Goal: Task Accomplishment & Management: Manage account settings

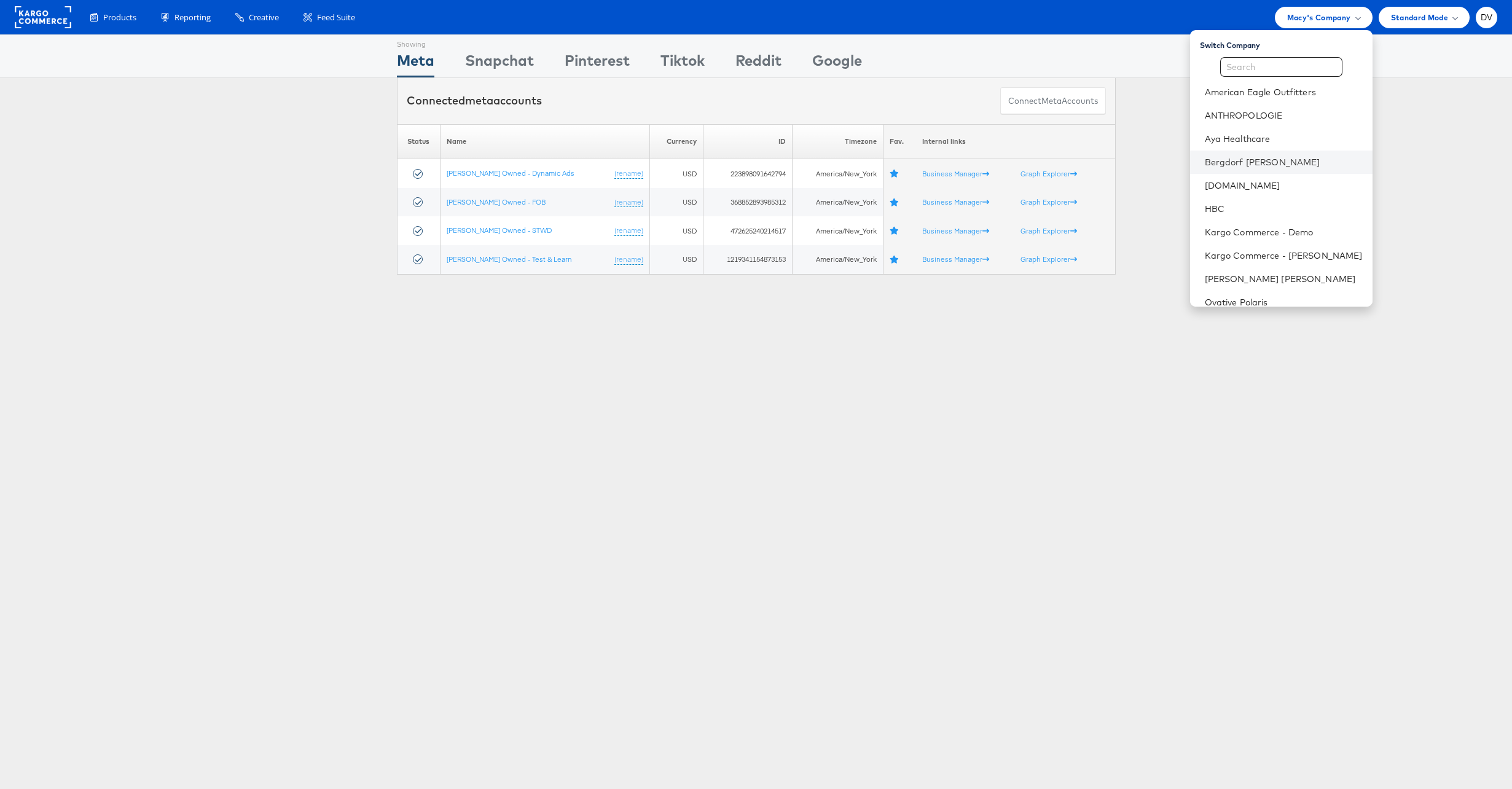
scroll to position [196, 0]
click at [1260, 177] on link "The Vitamin Shoppe" at bounding box center [1284, 177] width 158 height 12
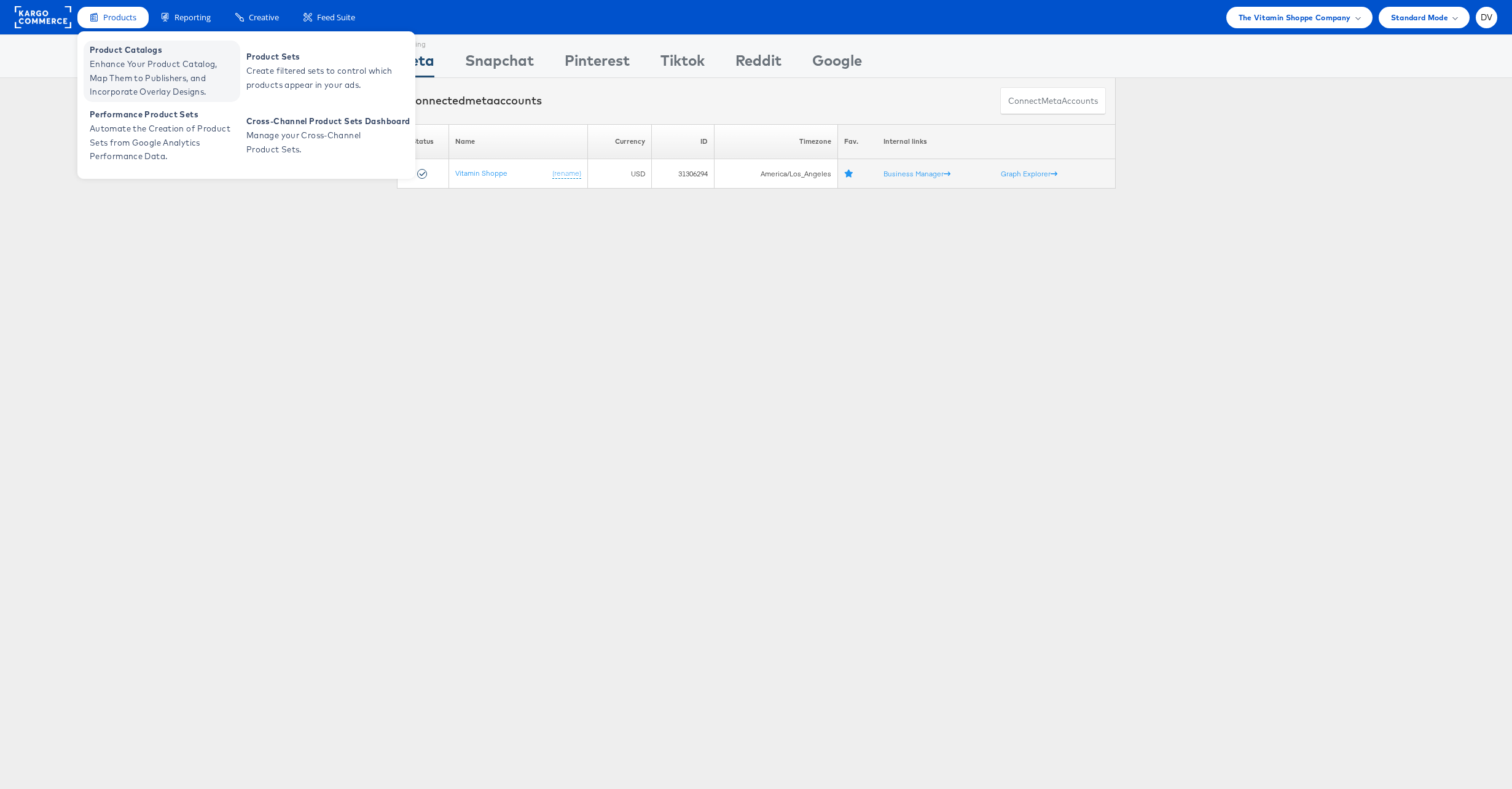
click at [138, 58] on span "Enhance Your Product Catalog, Map Them to Publishers, and Incorporate Overlay D…" at bounding box center [163, 77] width 147 height 42
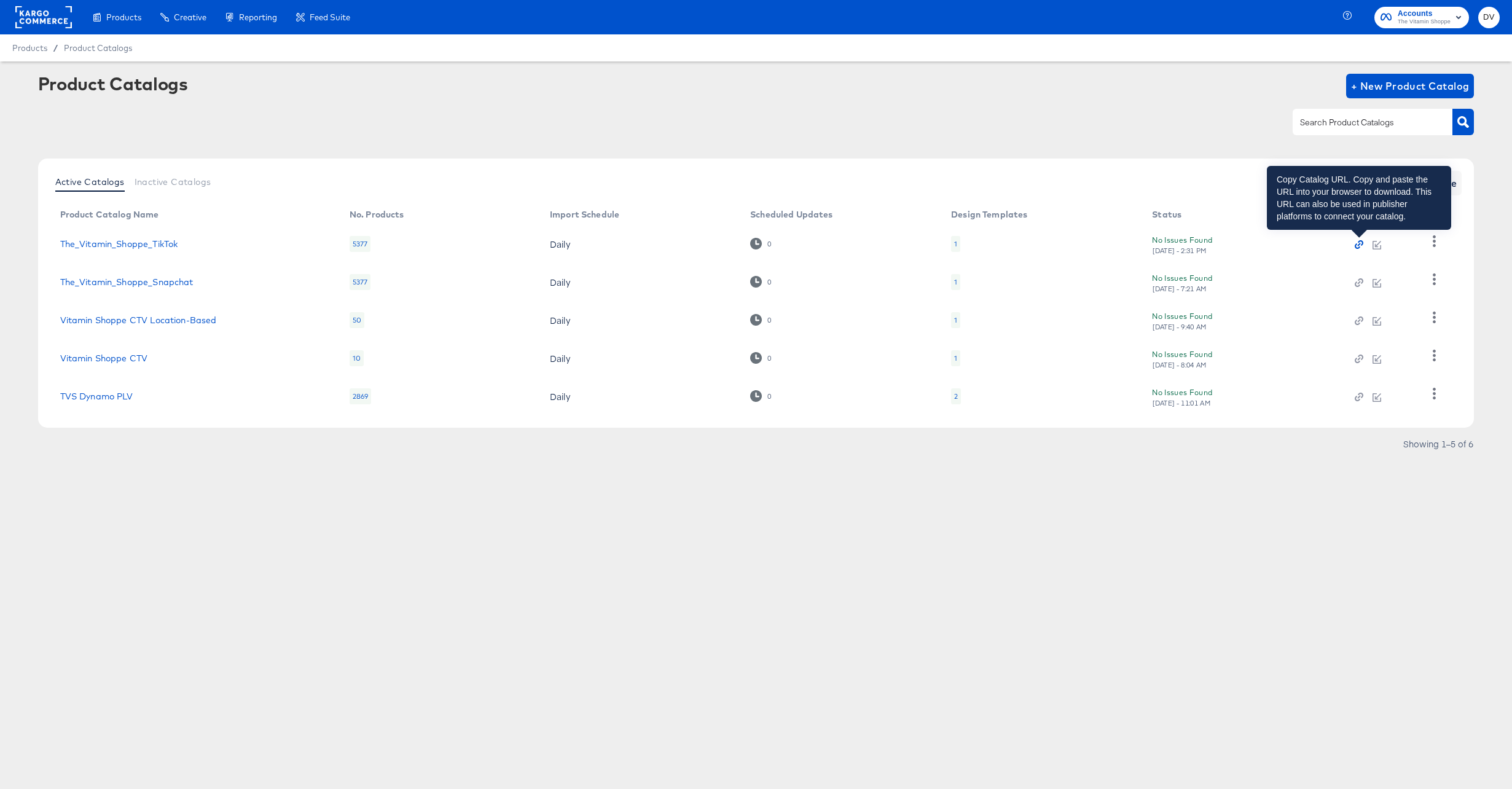
click at [1357, 245] on icon "button" at bounding box center [1359, 245] width 9 height 9
click at [51, 16] on rect at bounding box center [43, 17] width 57 height 22
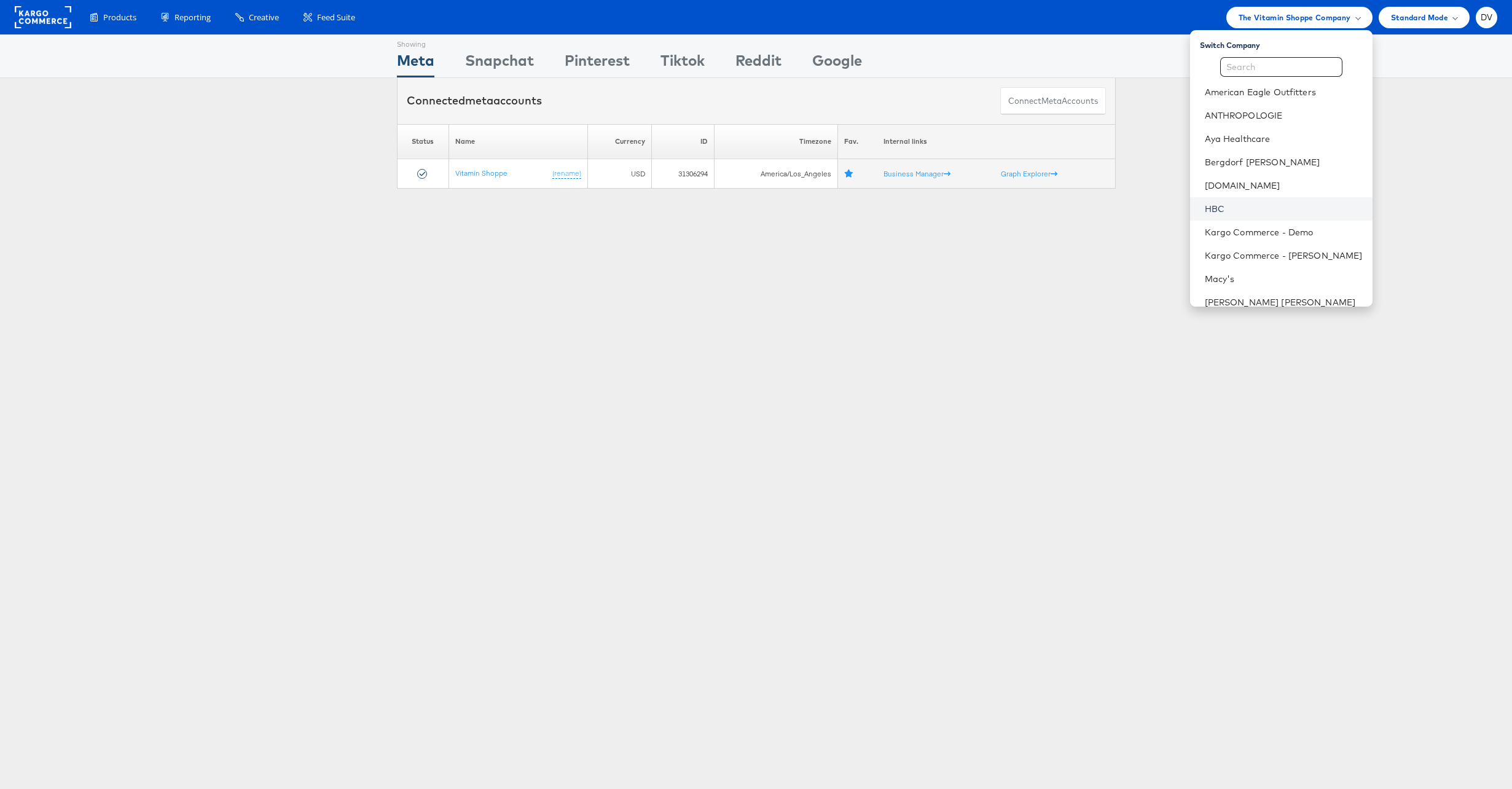
scroll to position [196, 0]
click at [1256, 253] on li "[PERSON_NAME] Sonoma, Inc." at bounding box center [1281, 247] width 183 height 23
click at [1255, 249] on link "[PERSON_NAME] Sonoma, Inc." at bounding box center [1284, 247] width 158 height 12
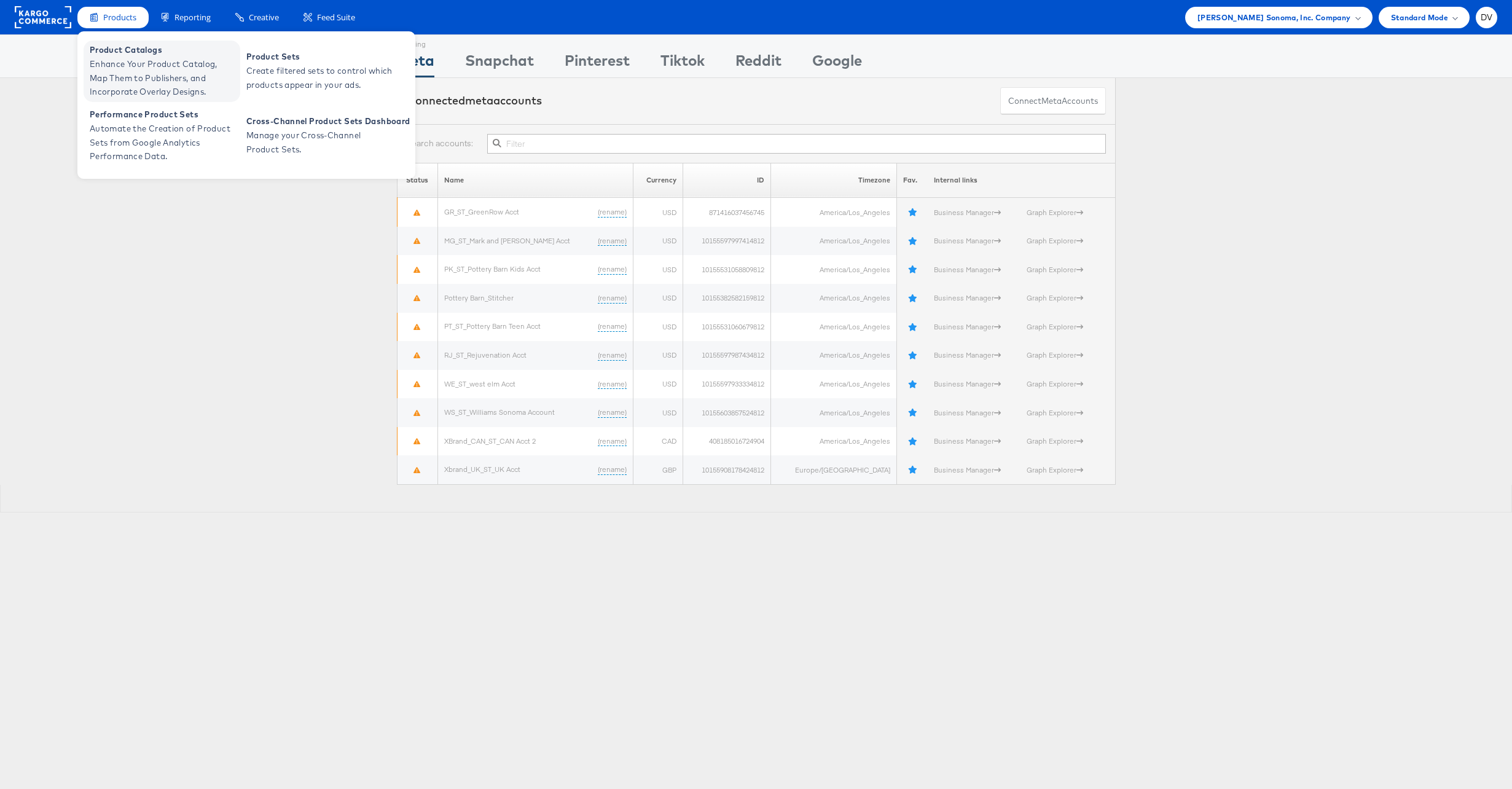
click at [123, 63] on span "Enhance Your Product Catalog, Map Them to Publishers, and Incorporate Overlay D…" at bounding box center [163, 77] width 147 height 42
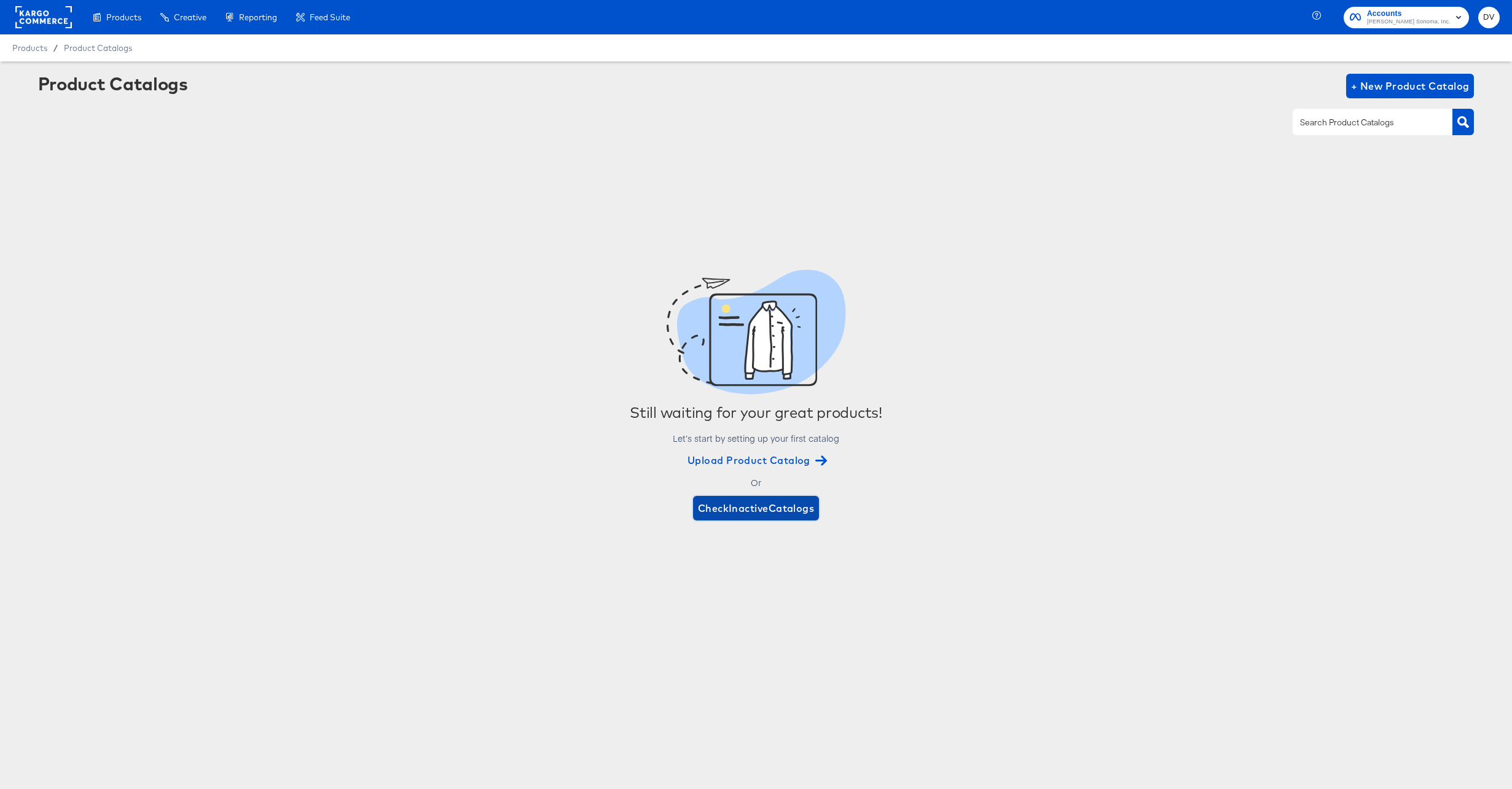
click at [802, 518] on button "Check Inactive Catalogs" at bounding box center [756, 508] width 127 height 25
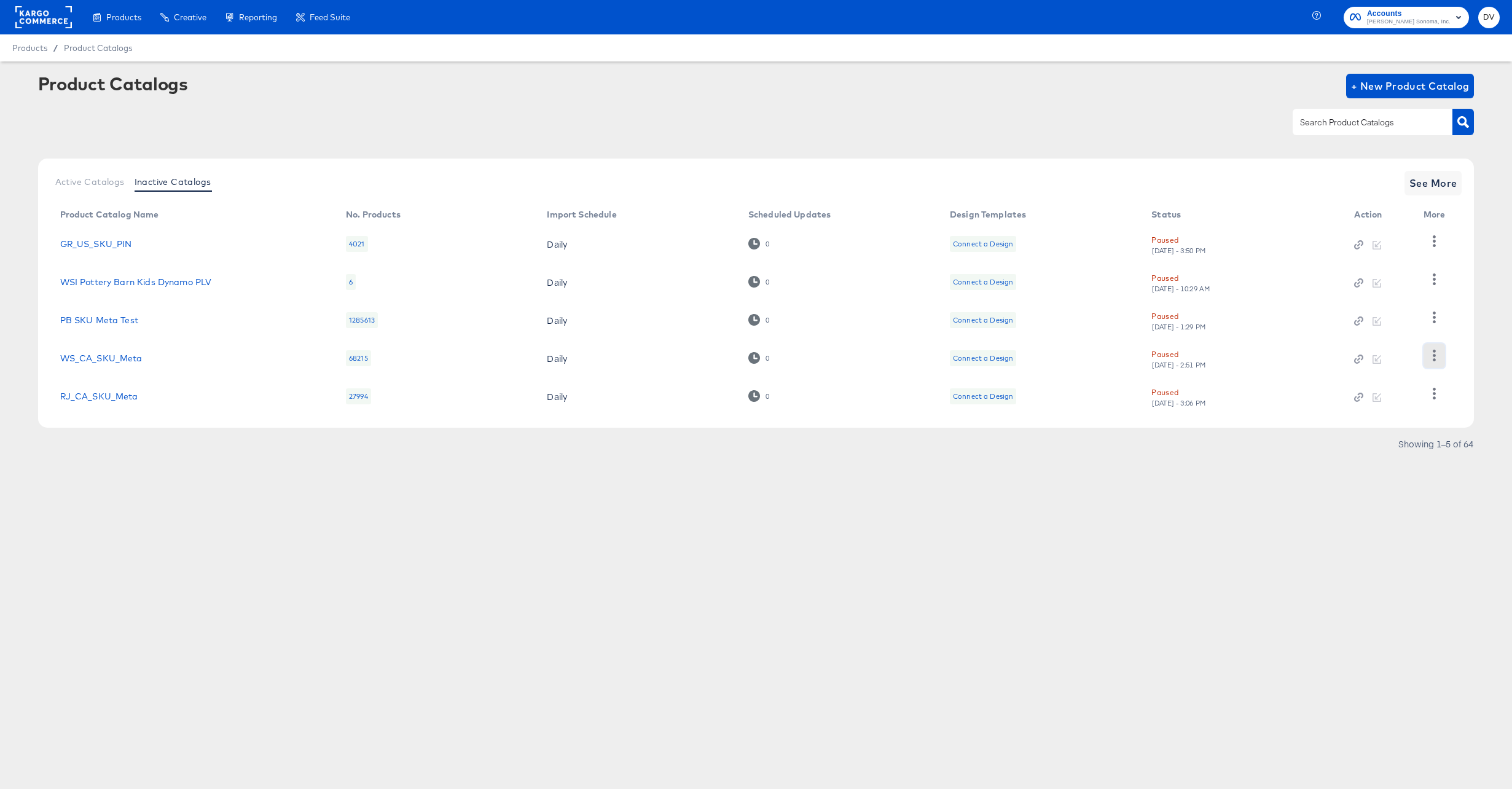
click at [1434, 350] on icon "button" at bounding box center [1434, 355] width 12 height 12
click at [1431, 392] on icon "button" at bounding box center [1434, 393] width 12 height 12
click at [1395, 320] on div "Business Manager" at bounding box center [1383, 312] width 123 height 20
click at [1004, 565] on div "Products Creative Reporting Feed Suite Accounts Williams Sonoma, Inc. DV Produc…" at bounding box center [756, 394] width 1512 height 789
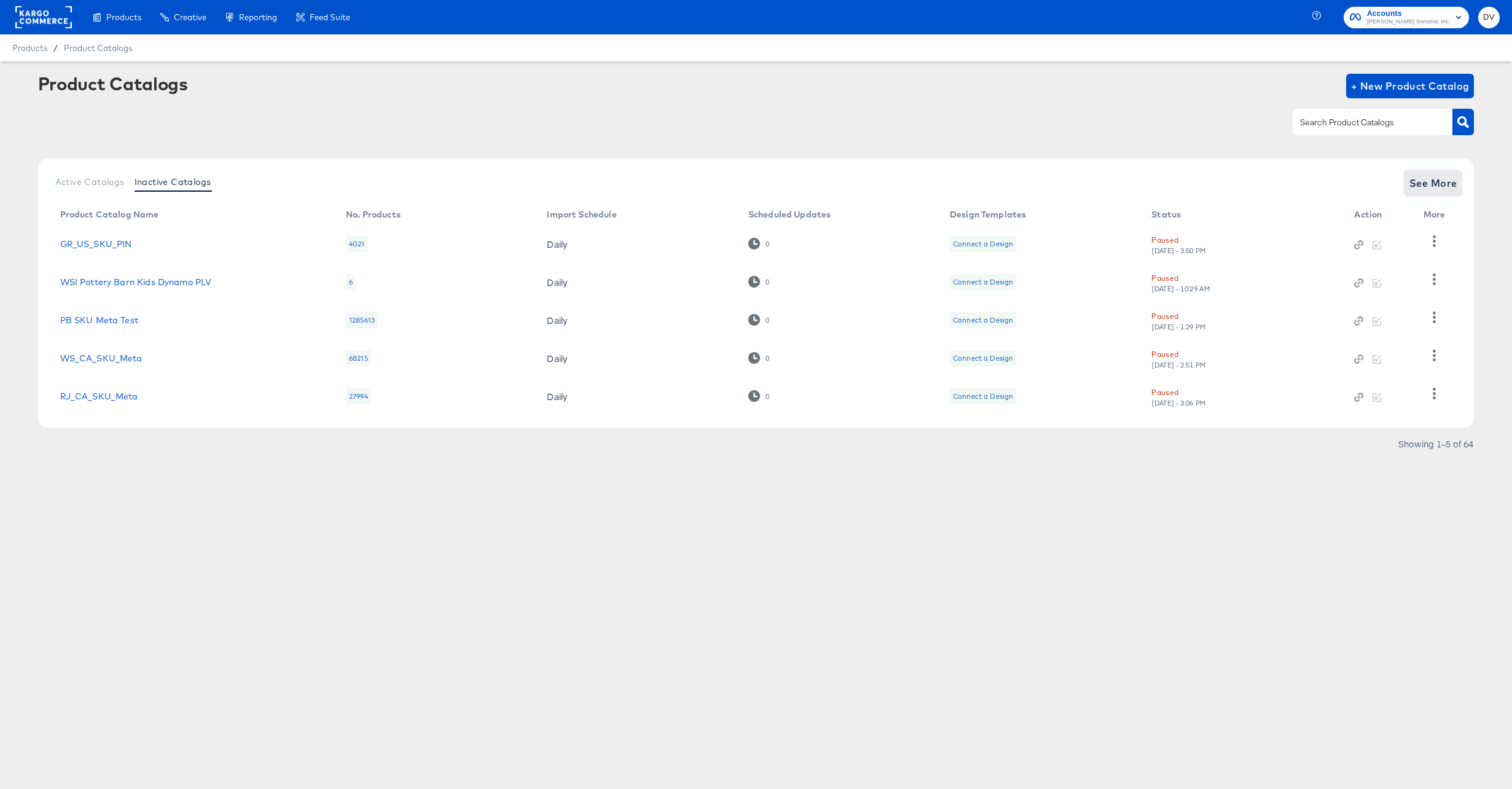
click at [1415, 190] on span "See More" at bounding box center [1434, 183] width 48 height 17
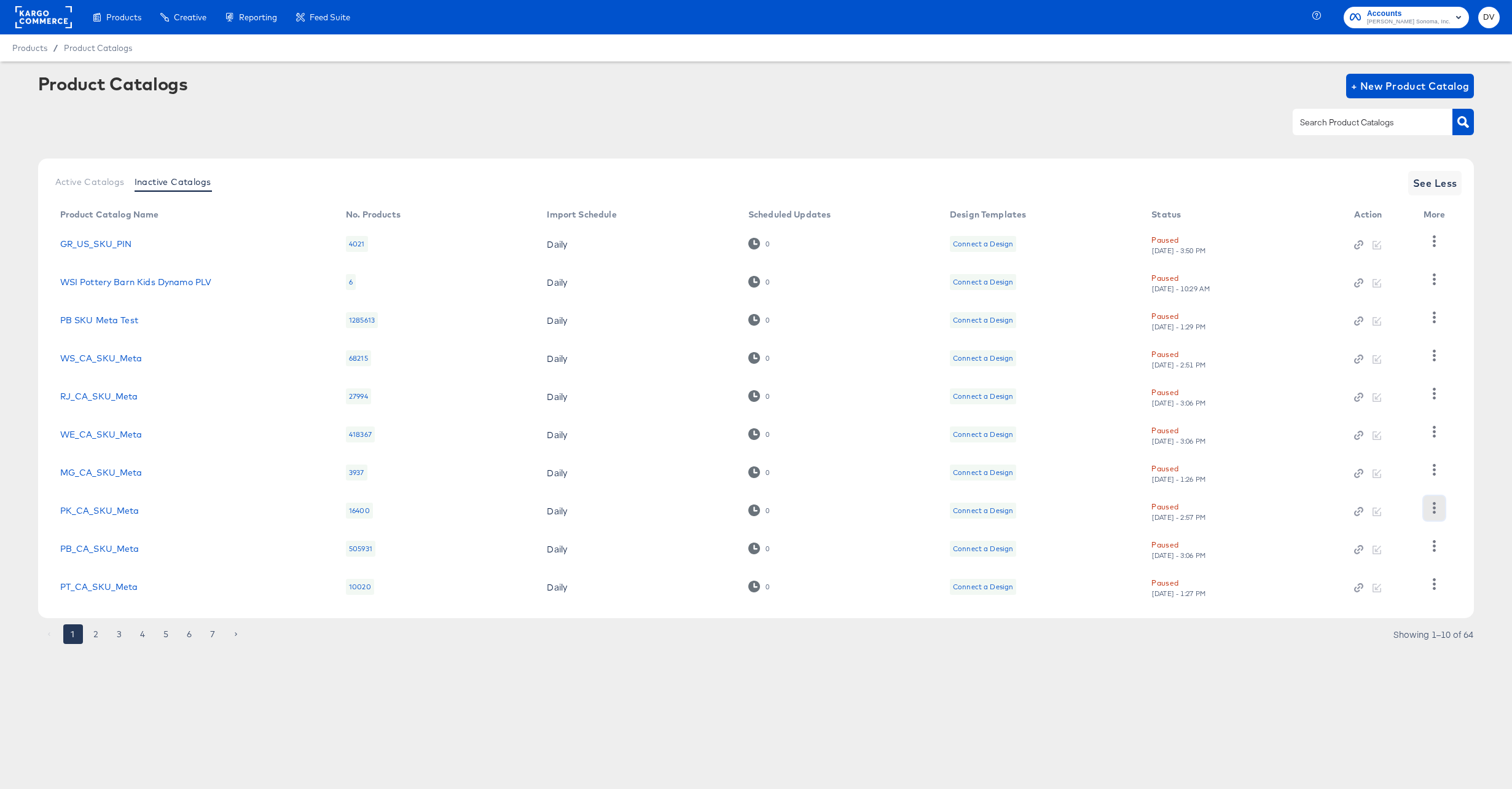
click at [1433, 513] on icon "button" at bounding box center [1434, 508] width 12 height 12
click at [1385, 431] on div "Business Manager" at bounding box center [1383, 427] width 123 height 20
click at [53, 10] on rect at bounding box center [43, 17] width 57 height 22
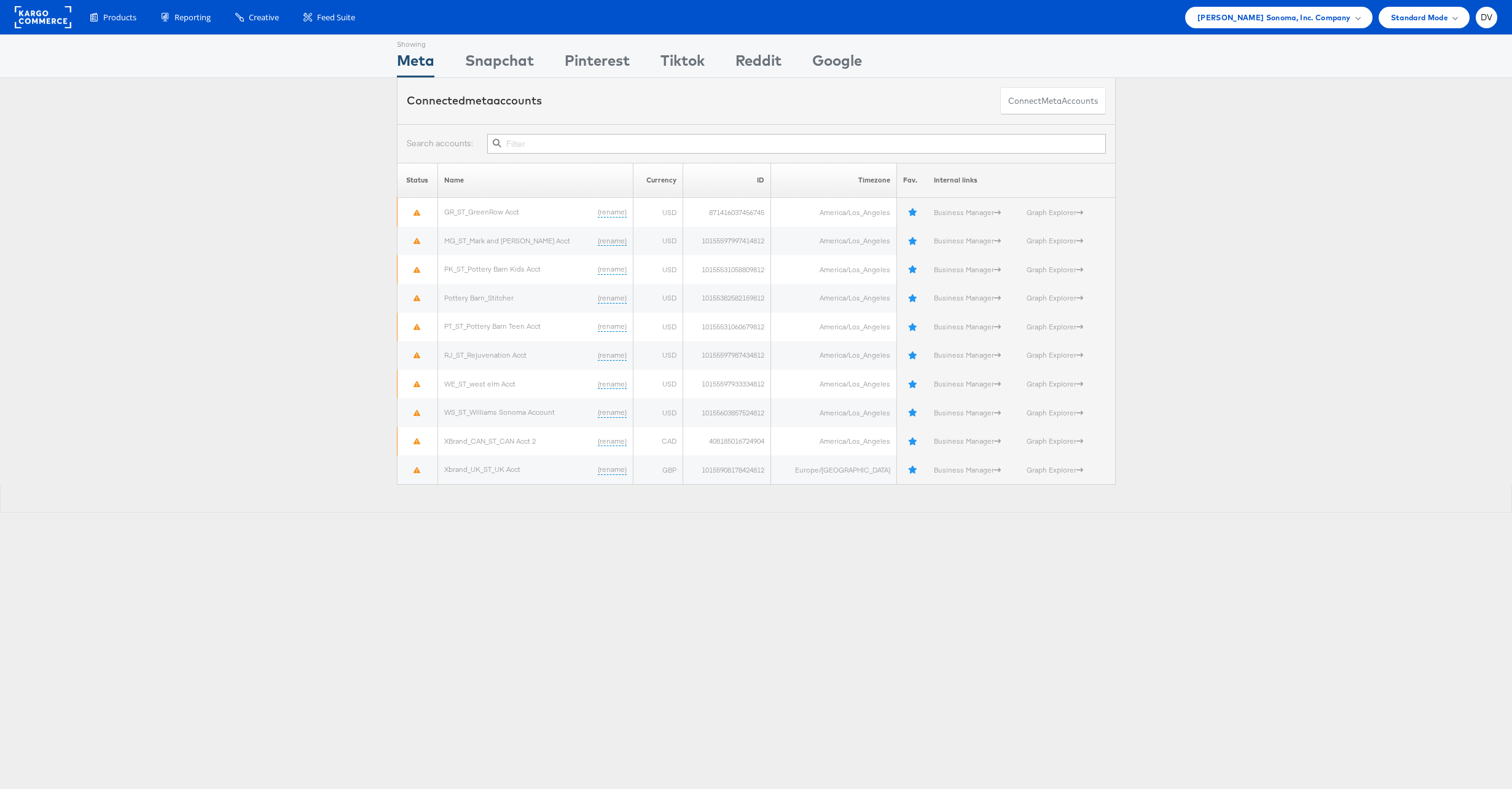
click at [1285, 34] on div "Showing Meta Showing Snapchat Showing Pinterest Showing Tiktok Showing Reddit S…" at bounding box center [756, 56] width 1512 height 44
click at [1281, 16] on span "Williams Sonoma, Inc. Company" at bounding box center [1274, 17] width 153 height 13
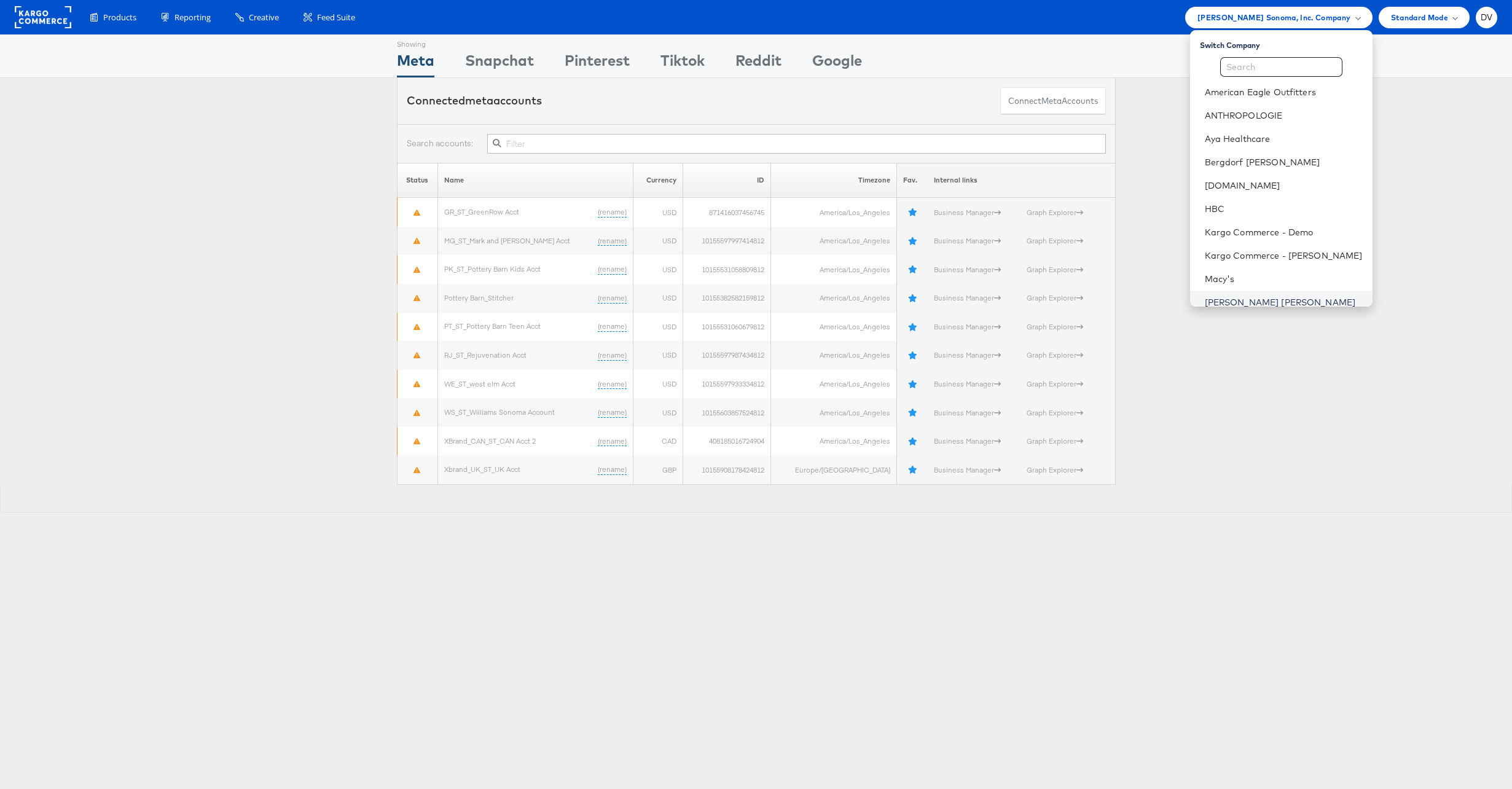
scroll to position [196, 0]
click at [1166, 210] on div "Status Name Currency ID Timezone Fav. Internal links GR_ST_GreenRow Acct (renam…" at bounding box center [756, 324] width 1512 height 322
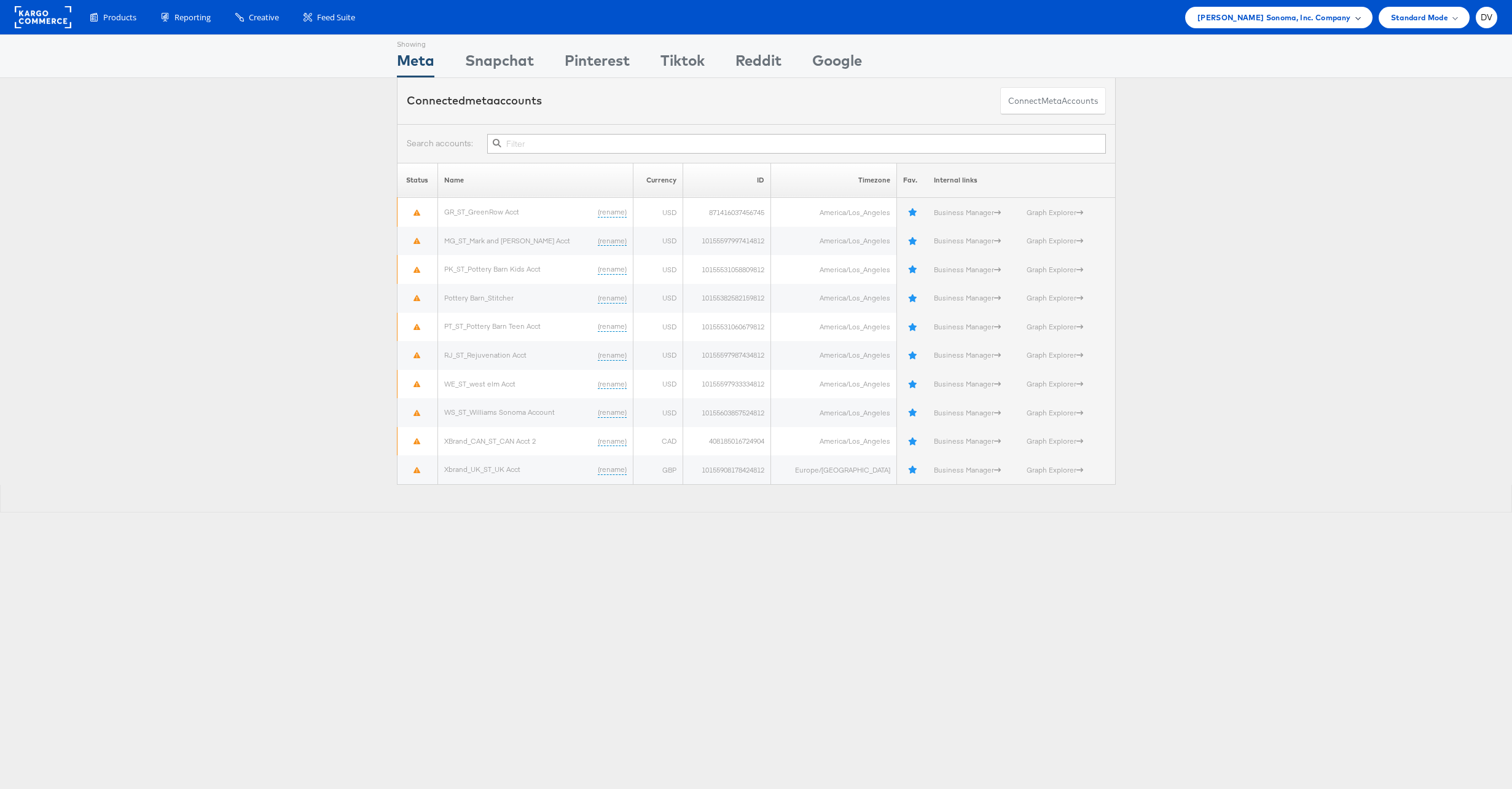
click at [1256, 7] on div "[PERSON_NAME] Sonoma, Inc. Company" at bounding box center [1279, 17] width 188 height 21
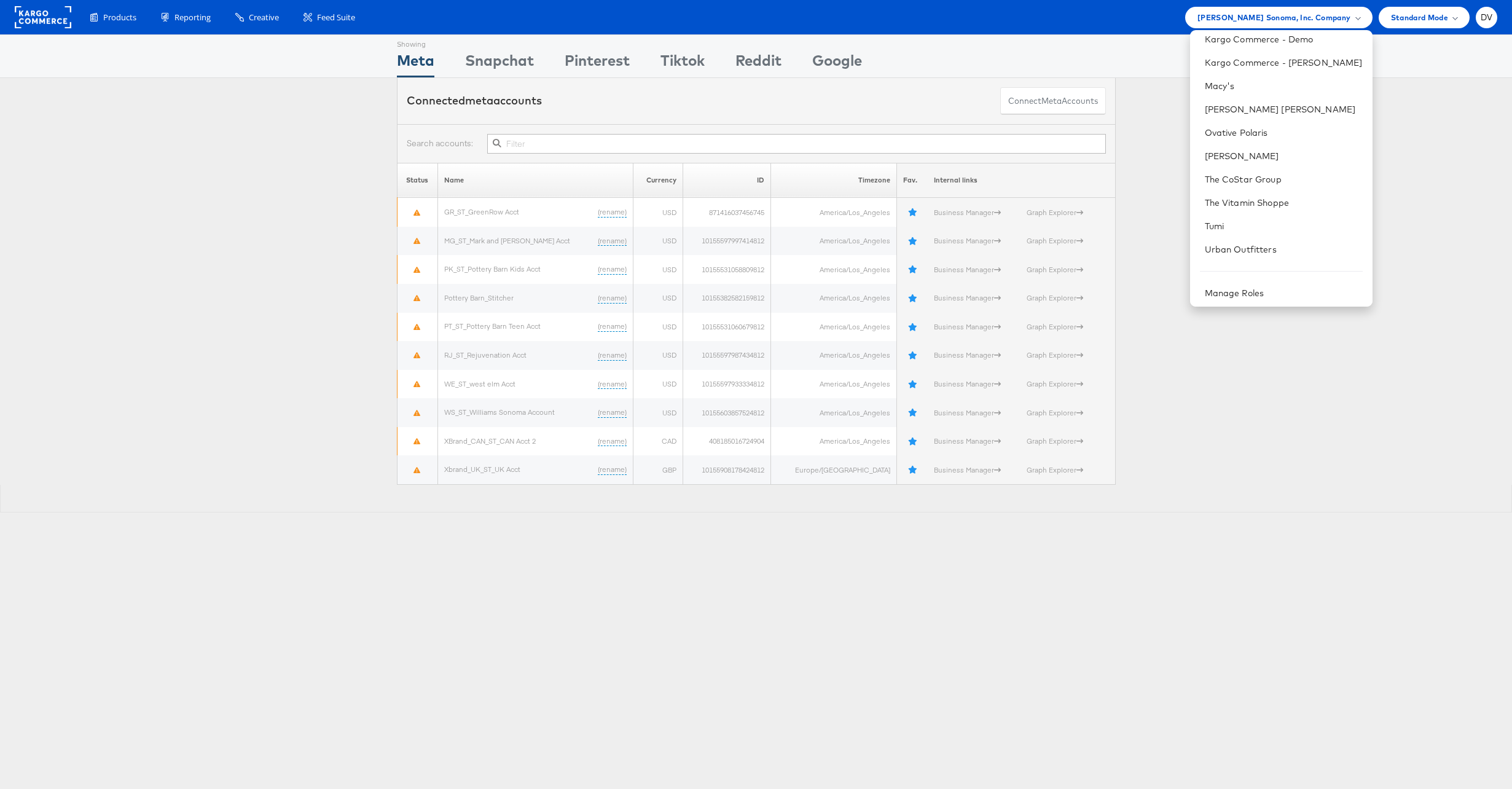
scroll to position [196, 0]
click at [1248, 203] on link "The Vitamin Shoppe" at bounding box center [1284, 200] width 158 height 12
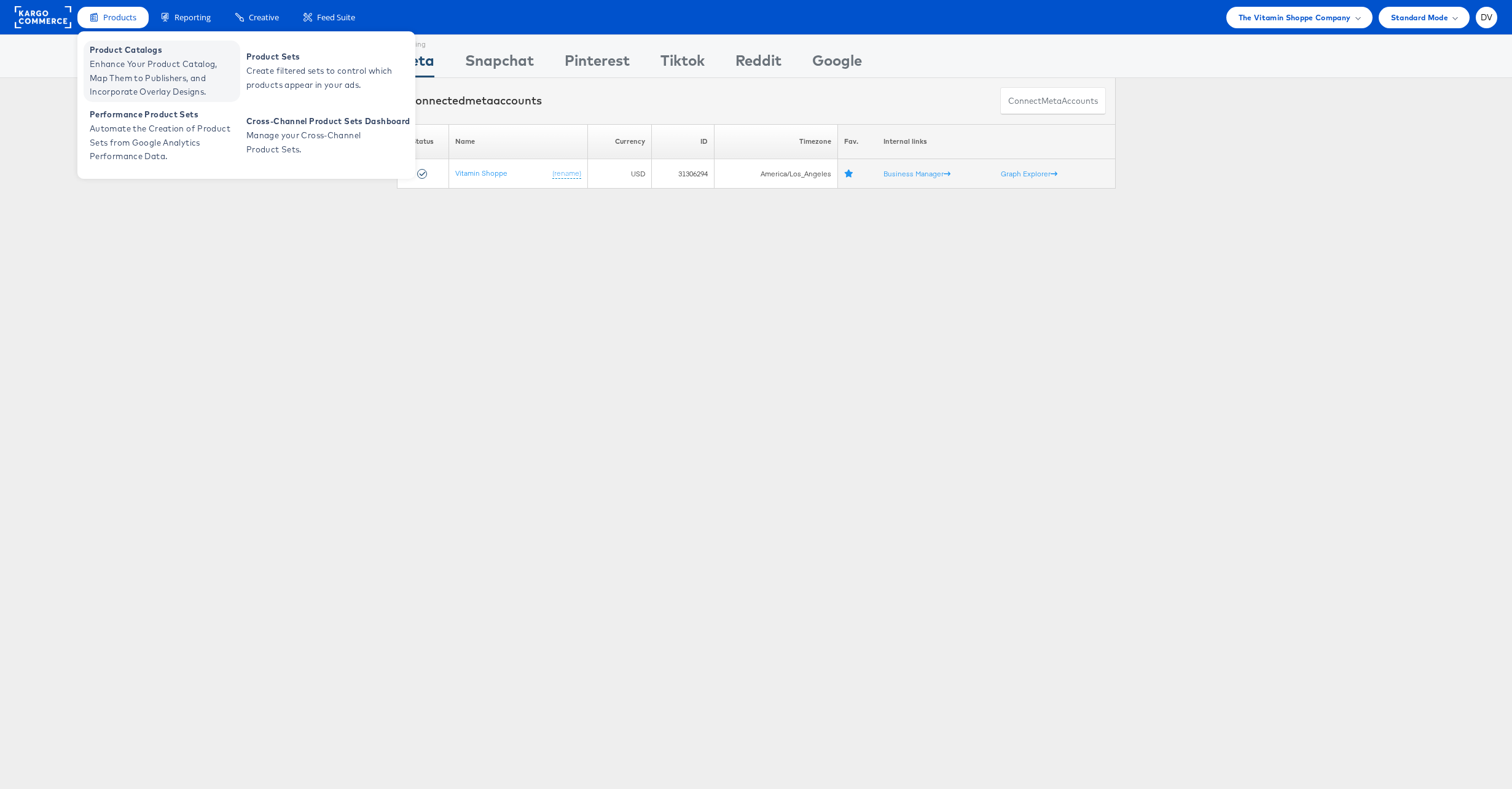
click at [118, 55] on span "Product Catalogs" at bounding box center [163, 50] width 147 height 14
